Goal: Task Accomplishment & Management: Use online tool/utility

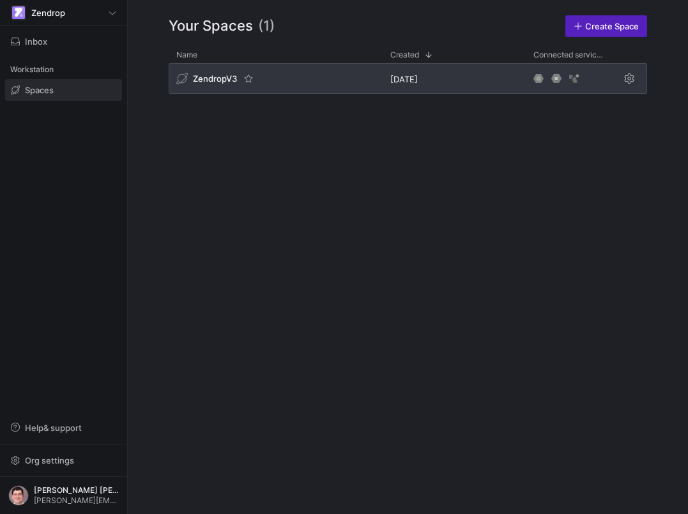
click at [380, 82] on div "ZendropV3" at bounding box center [276, 78] width 214 height 31
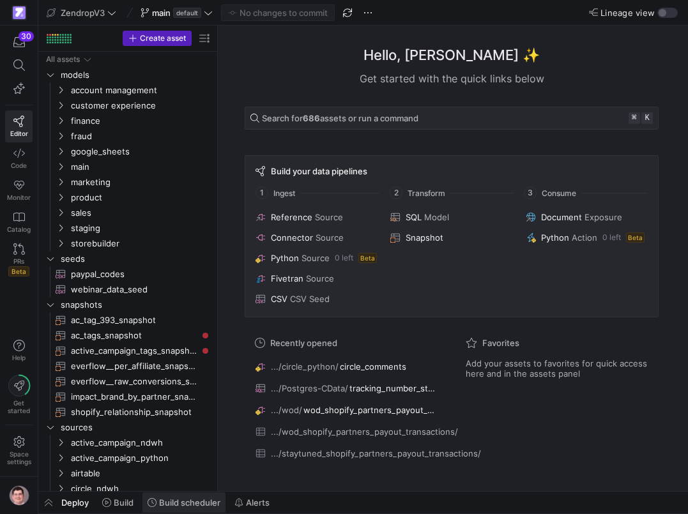
click at [156, 501] on icon at bounding box center [152, 502] width 9 height 9
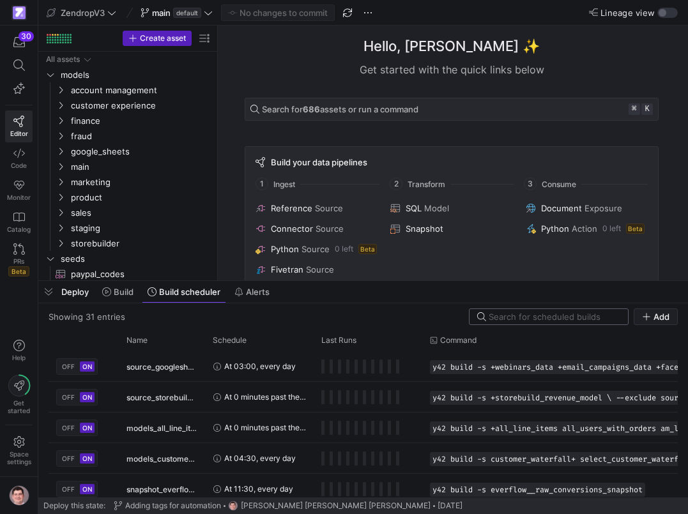
click at [548, 312] on div at bounding box center [554, 316] width 132 height 15
click at [547, 314] on input at bounding box center [554, 317] width 132 height 10
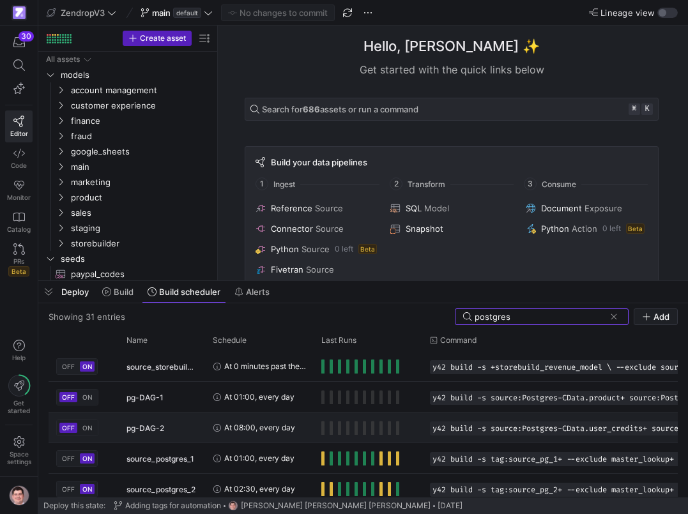
scroll to position [38, 0]
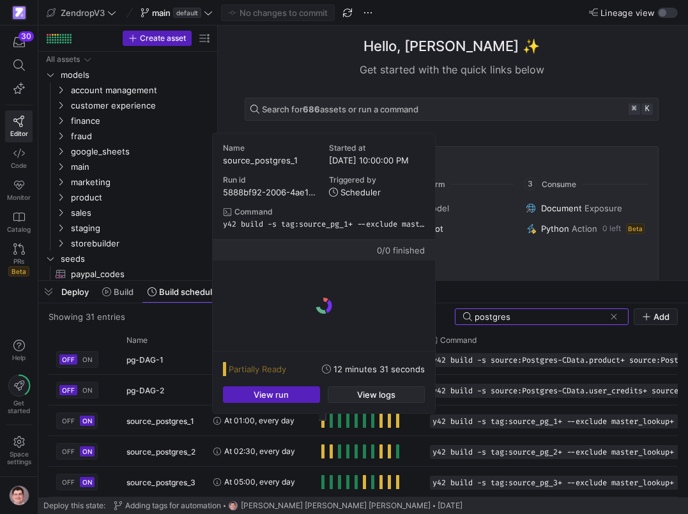
type input "postgres"
click at [347, 393] on span "button" at bounding box center [376, 394] width 96 height 15
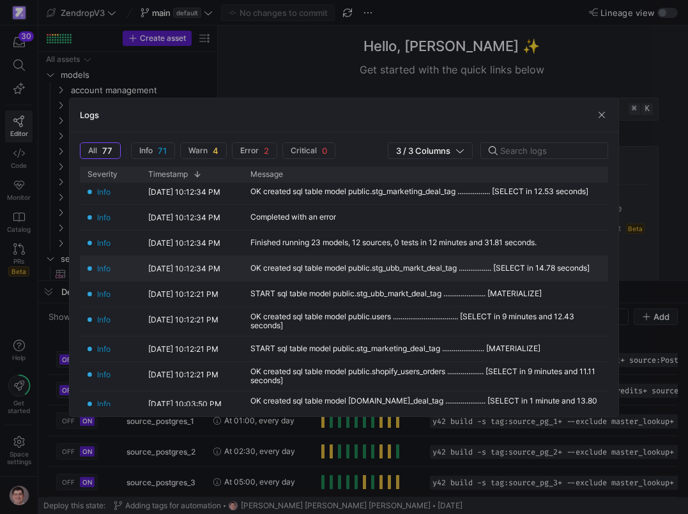
scroll to position [0, 0]
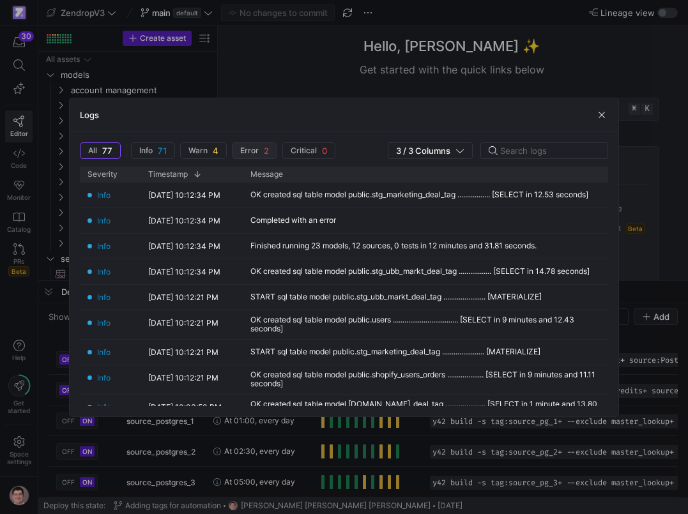
click at [259, 150] on span "Error 2" at bounding box center [254, 151] width 29 height 10
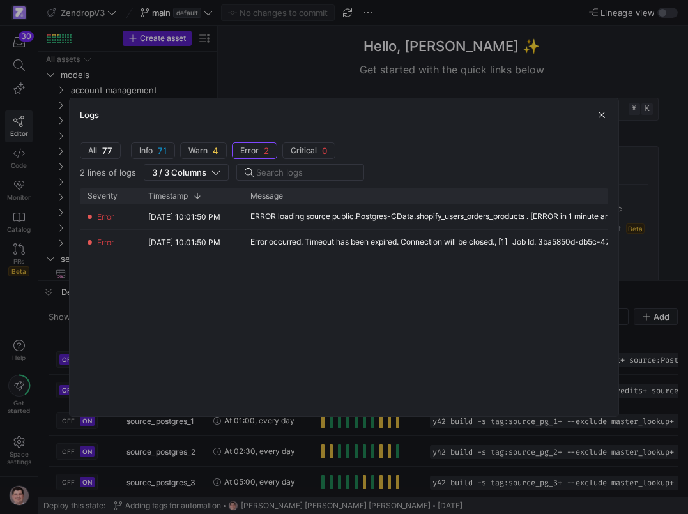
click at [307, 459] on div at bounding box center [344, 257] width 688 height 514
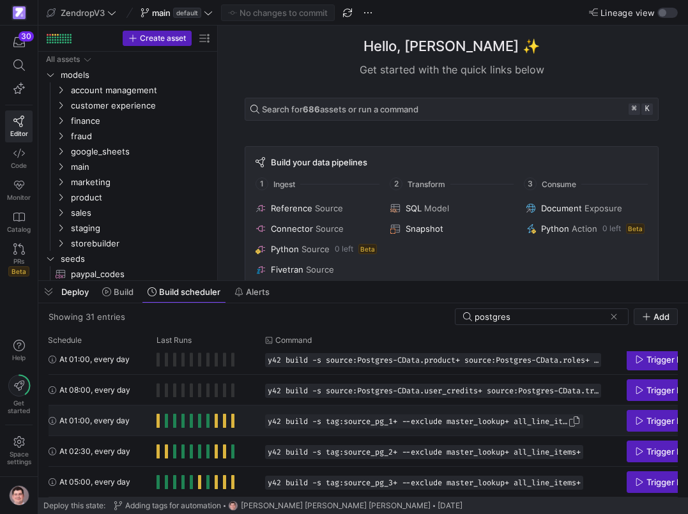
scroll to position [0, 230]
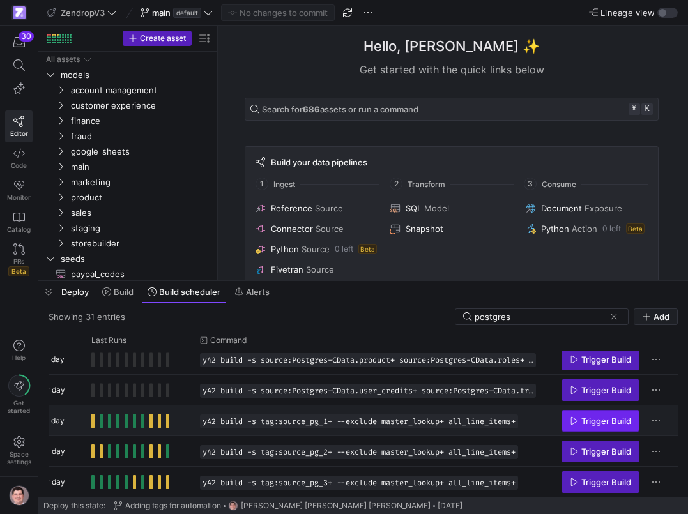
click at [610, 418] on span "Trigger Build" at bounding box center [606, 421] width 50 height 10
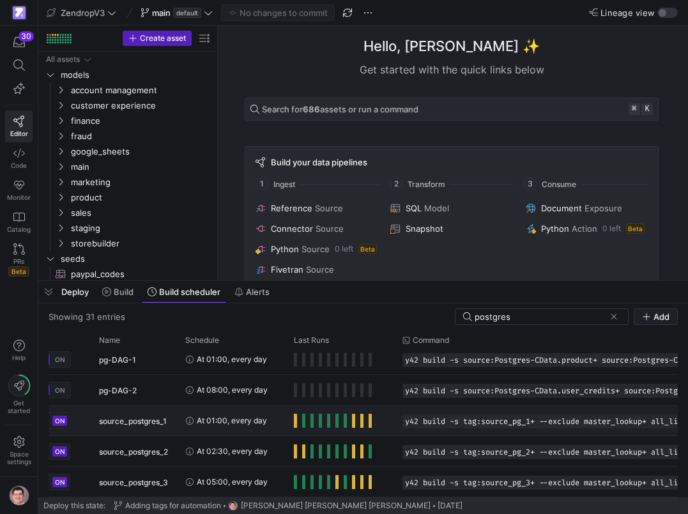
scroll to position [0, 0]
